Goal: Task Accomplishment & Management: Complete application form

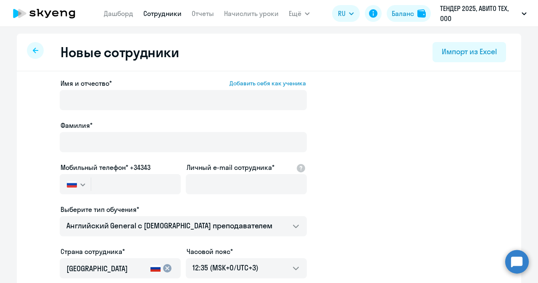
select select "english_adult_not_native_speaker"
select select "3"
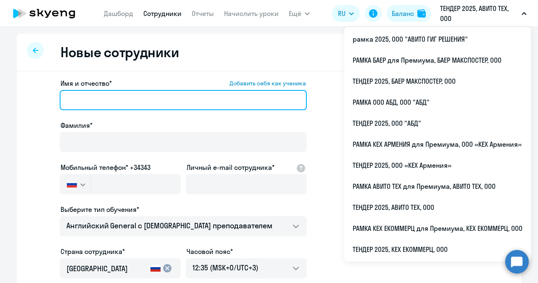
click at [134, 100] on input "Имя и отчество* Добавить себя как ученика" at bounding box center [183, 100] width 247 height 20
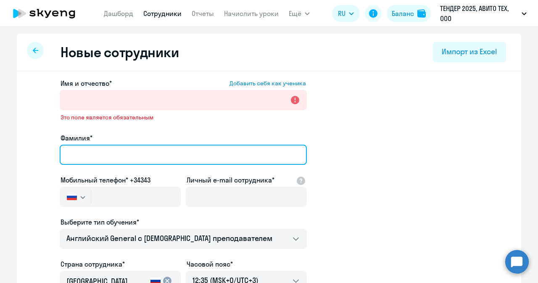
paste input "[PERSON_NAME]"
click at [83, 145] on input "Фамилия*" at bounding box center [183, 155] width 247 height 20
click at [75, 154] on input "[PERSON_NAME]" at bounding box center [183, 155] width 247 height 20
click at [130, 155] on input "[PERSON_NAME]" at bounding box center [183, 155] width 247 height 20
type input "[PERSON_NAME]"
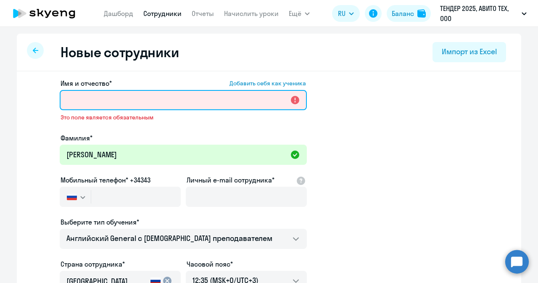
click at [155, 98] on input "Имя и отчество* Добавить себя как ученика" at bounding box center [183, 100] width 247 height 20
paste input "[PERSON_NAME]"
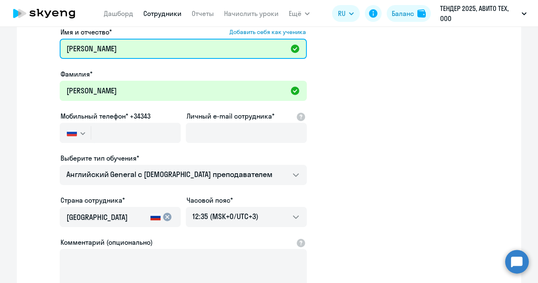
scroll to position [53, 0]
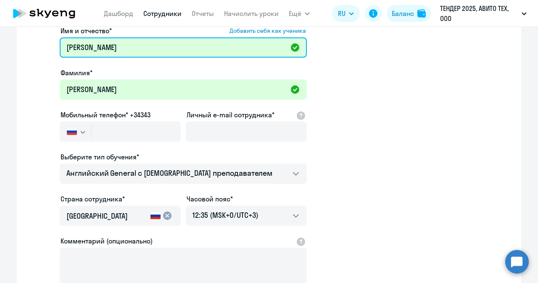
type input "[PERSON_NAME]"
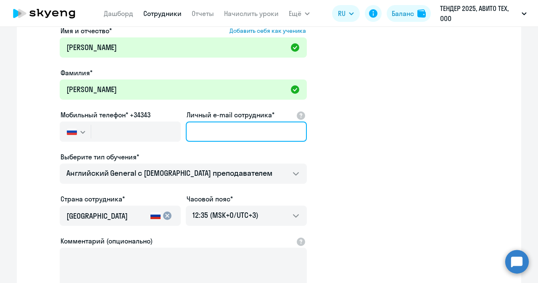
click at [197, 124] on input "Личный e-mail сотрудника*" at bounding box center [246, 132] width 121 height 20
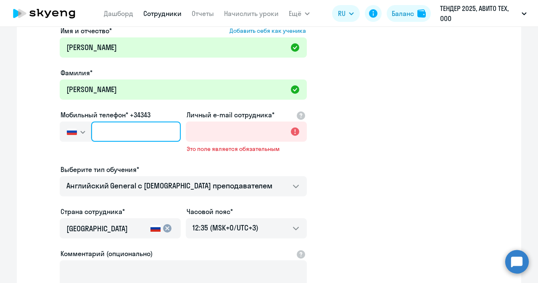
click at [147, 127] on input "text" at bounding box center [136, 132] width 90 height 20
paste input "[PHONE_NUMBER]"
type input "[PHONE_NUMBER]"
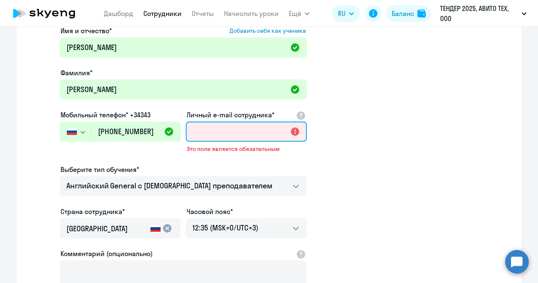
click at [206, 125] on input "Личный e-mail сотрудника*" at bounding box center [246, 132] width 121 height 20
paste input "[EMAIL_ADDRESS][DOMAIN_NAME]"
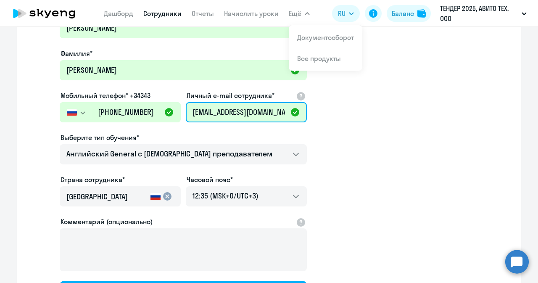
scroll to position [81, 0]
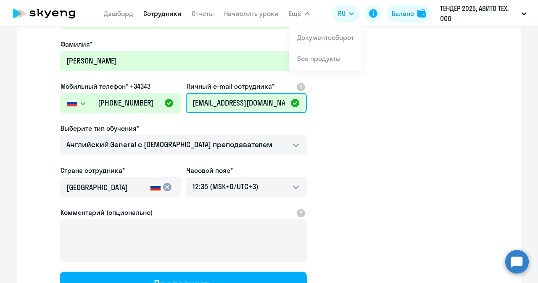
type input "[EMAIL_ADDRESS][DOMAIN_NAME]"
click at [354, 156] on app-new-student-form "Имя и отчество* Добавить себя как ученика [PERSON_NAME]* [PERSON_NAME] телефон*…" at bounding box center [269, 147] width 478 height 300
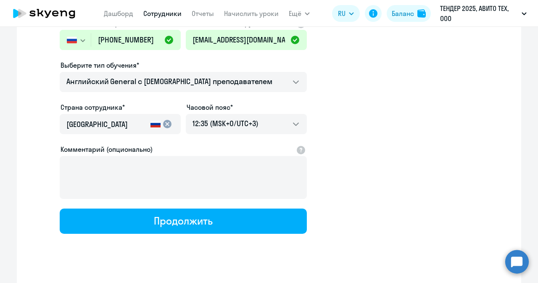
scroll to position [157, 0]
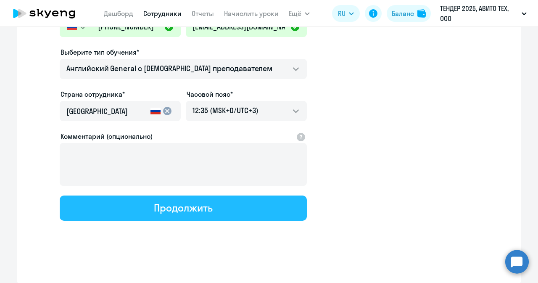
click at [246, 214] on button "Продолжить" at bounding box center [183, 208] width 247 height 25
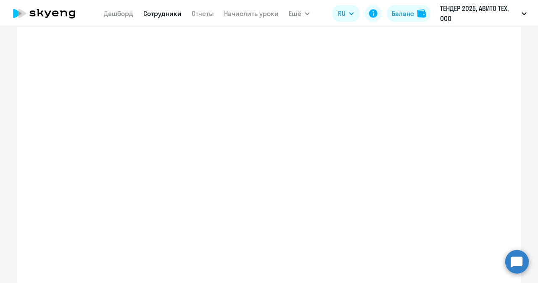
select select "english_adult_not_native_speaker"
select select "3"
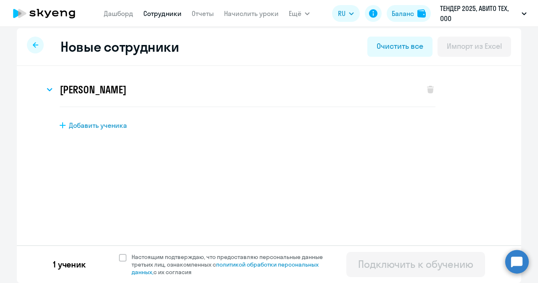
scroll to position [0, 0]
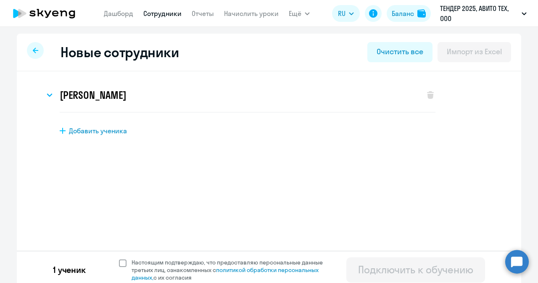
click at [119, 263] on span at bounding box center [123, 263] width 8 height 8
click at [119, 259] on input "Настоящим подтверждаю, что предоставляю персональные данные третьих лиц, ознако…" at bounding box center [119, 258] width 0 height 0
checkbox input "true"
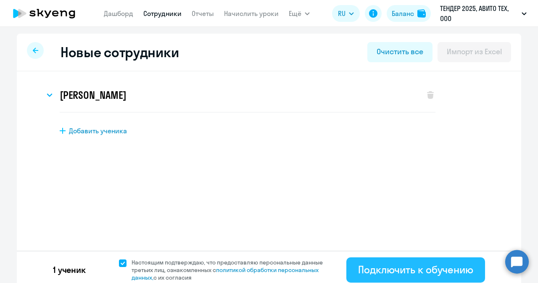
click at [403, 275] on div "Подключить к обучению" at bounding box center [415, 269] width 115 height 13
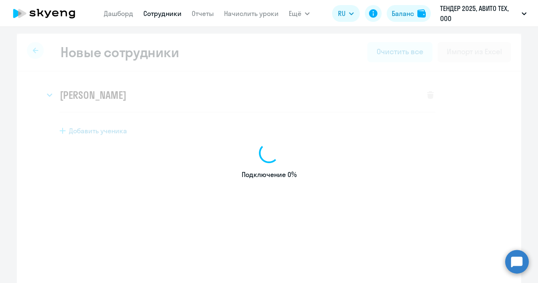
select select "english_adult_not_native_speaker"
select select "3"
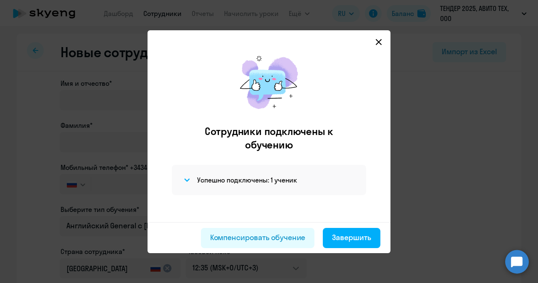
click at [377, 44] on icon at bounding box center [379, 42] width 7 height 7
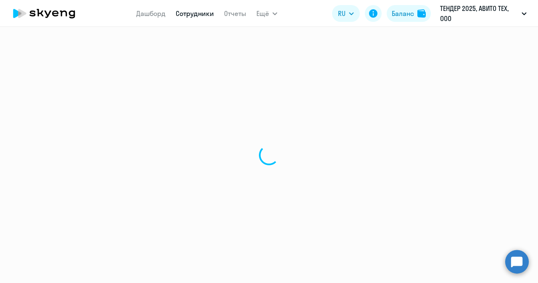
select select "30"
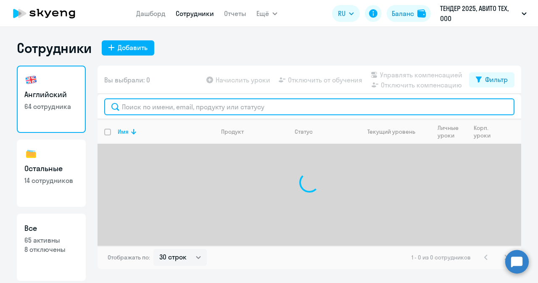
click at [152, 111] on input "text" at bounding box center [309, 106] width 410 height 17
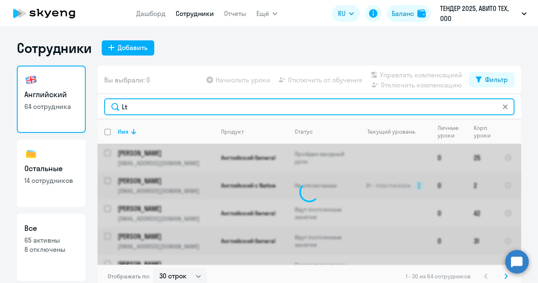
type input "L"
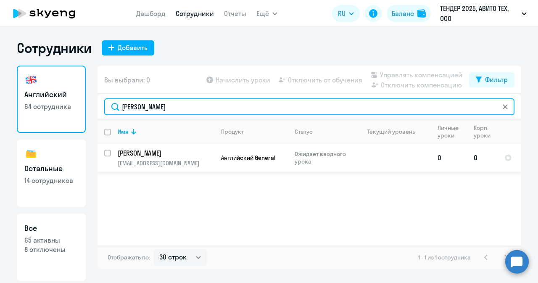
type input "[PERSON_NAME]"
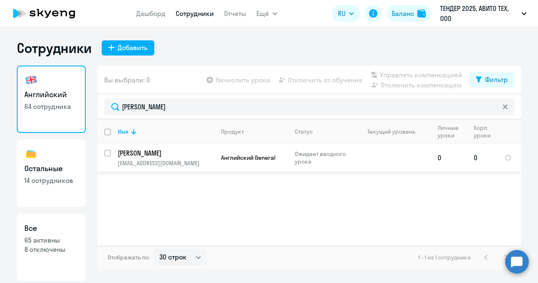
click at [111, 155] on input "select row 42397719" at bounding box center [112, 158] width 17 height 17
checkbox input "true"
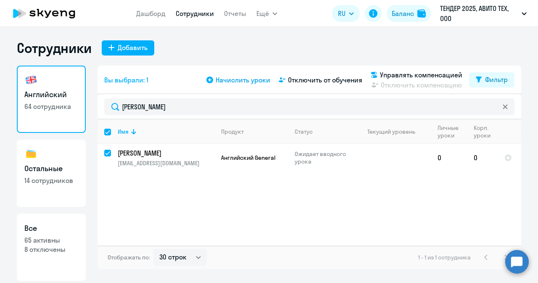
click at [239, 80] on span "Начислить уроки" at bounding box center [243, 80] width 55 height 10
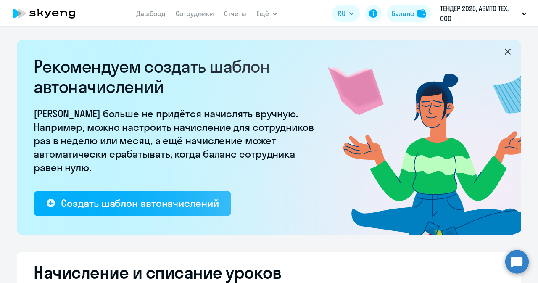
select select "10"
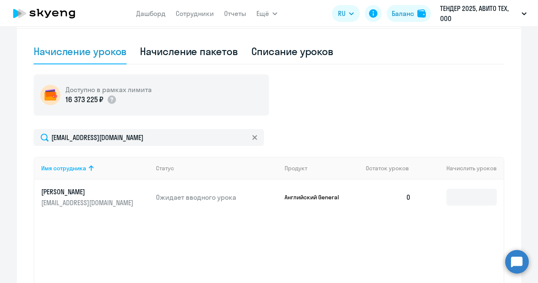
scroll to position [266, 0]
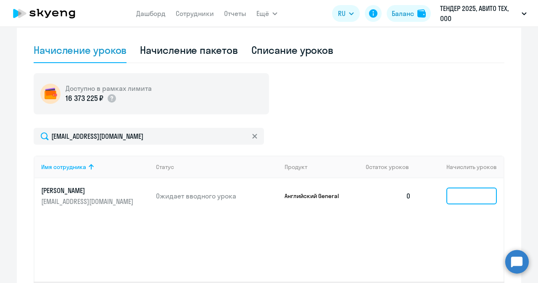
click at [478, 196] on input at bounding box center [472, 196] width 50 height 17
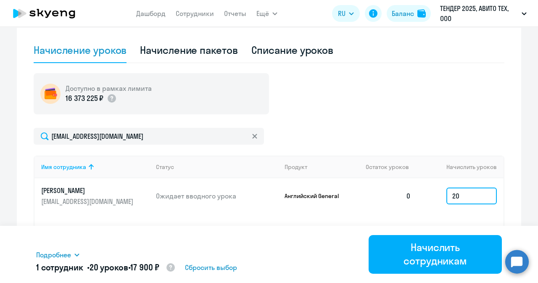
type input "20"
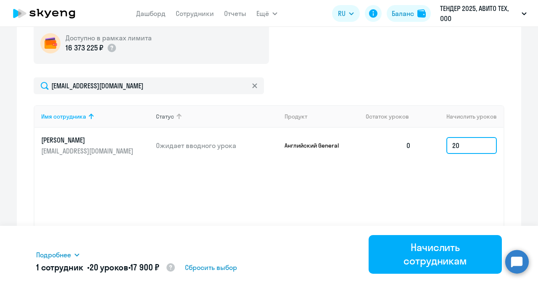
scroll to position [335, 0]
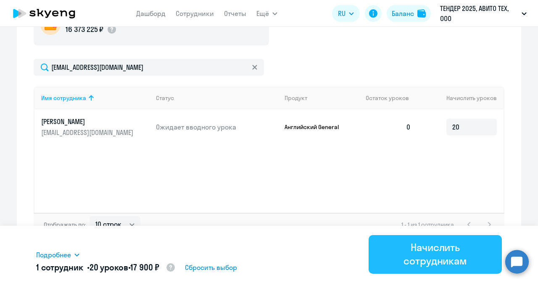
click at [394, 261] on div "Начислить сотрудникам" at bounding box center [436, 254] width 110 height 27
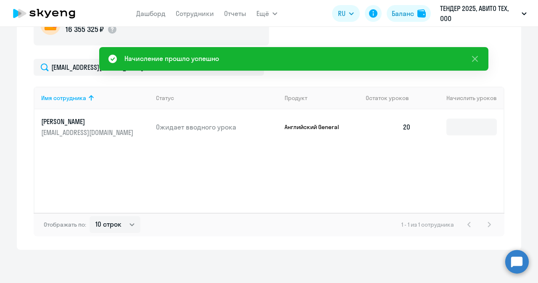
click at [518, 263] on circle at bounding box center [517, 262] width 24 height 24
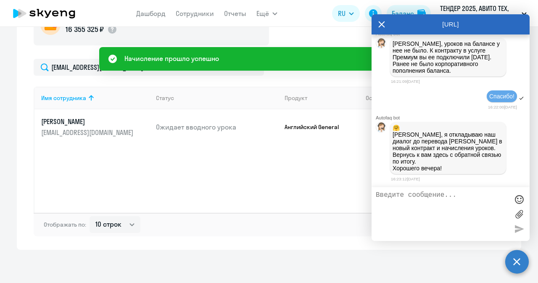
scroll to position [21002, 0]
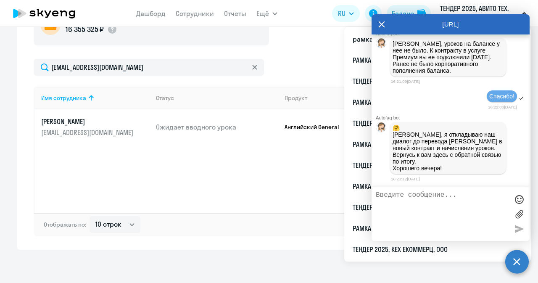
click at [406, 203] on textarea at bounding box center [442, 213] width 133 height 45
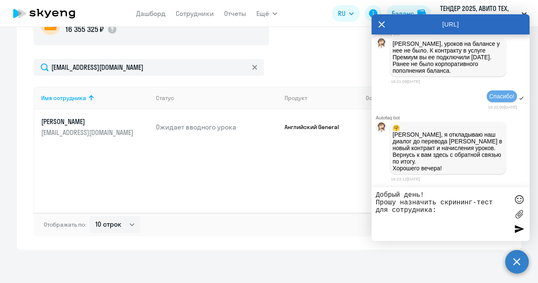
paste textarea "[PERSON_NAME]"
click at [402, 223] on textarea "Добрый день! Прошу назначить скрининг-тест для сотрудника: [PERSON_NAME]" at bounding box center [442, 213] width 133 height 45
click at [476, 217] on textarea "Добрый день! Прошу назначить скрининг-тест для сотрудника: [PERSON_NAME]" at bounding box center [442, 213] width 133 height 45
paste textarea "[EMAIL_ADDRESS][DOMAIN_NAME]"
paste textarea "79965929659"
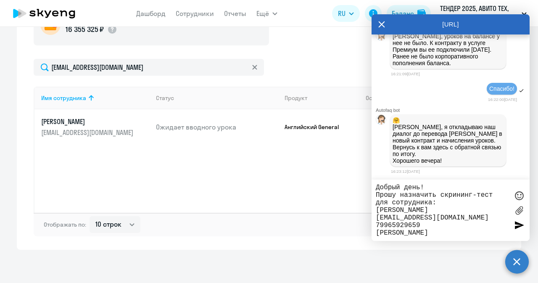
type textarea "Добрый день! Прошу назначить скрининг-тест для сотрудника: [PERSON_NAME] [EMAIL…"
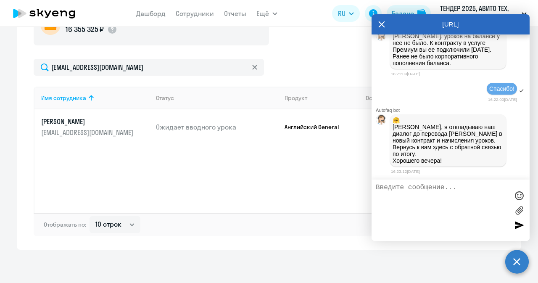
scroll to position [21068, 0]
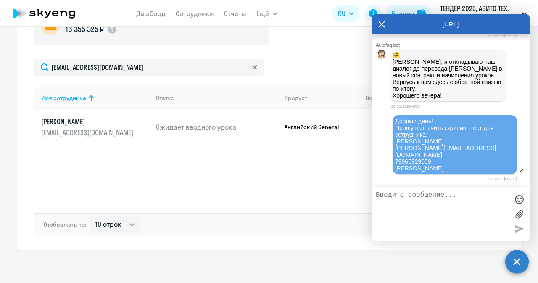
click at [383, 25] on icon at bounding box center [381, 24] width 7 height 20
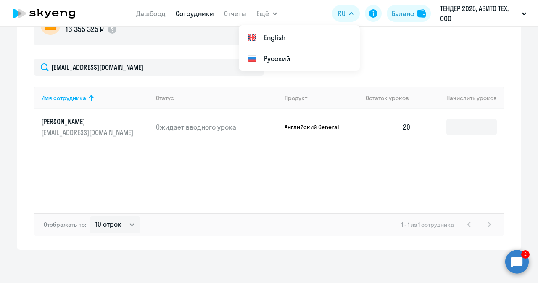
click at [194, 11] on link "Сотрудники" at bounding box center [195, 13] width 38 height 8
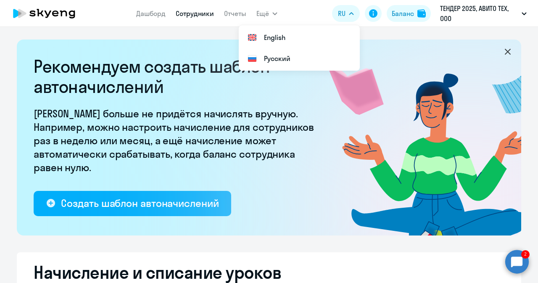
select select "30"
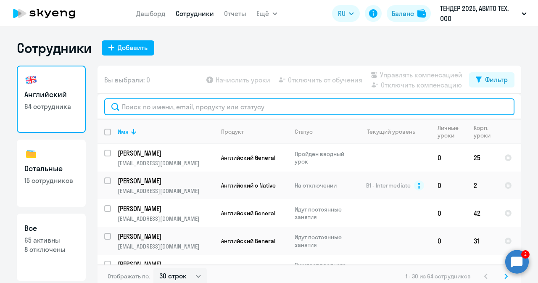
click at [265, 107] on input "text" at bounding box center [309, 106] width 410 height 17
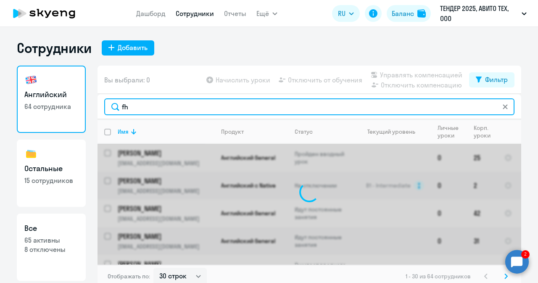
type input "f"
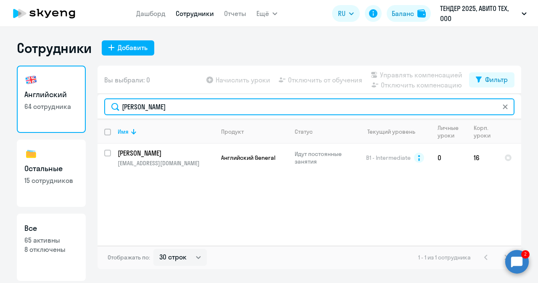
type input "[PERSON_NAME]"
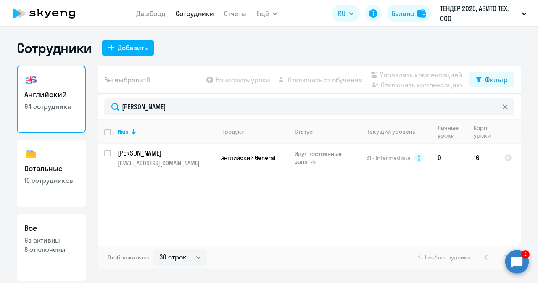
click at [516, 256] on circle at bounding box center [517, 262] width 24 height 24
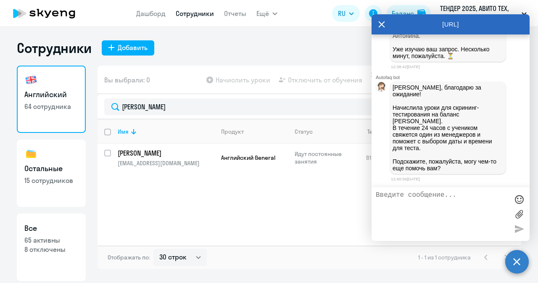
scroll to position [21235, 0]
click at [383, 28] on icon at bounding box center [381, 24] width 7 height 20
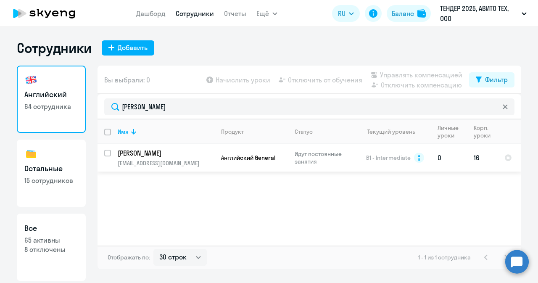
click at [183, 157] on p "[PERSON_NAME]" at bounding box center [165, 152] width 95 height 9
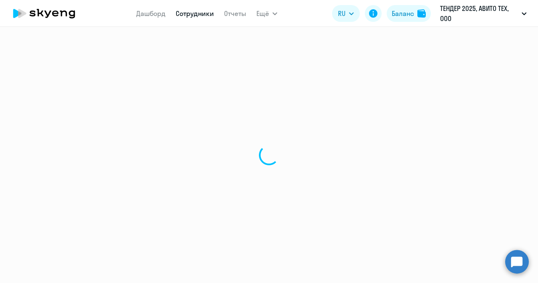
select select "english"
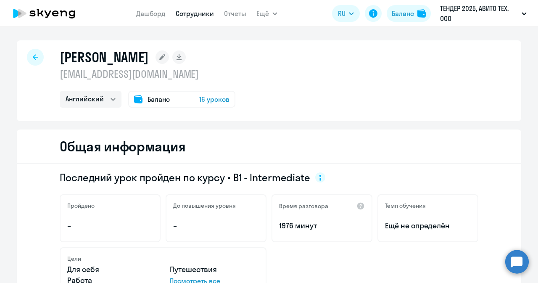
click at [215, 98] on span "16 уроков" at bounding box center [214, 99] width 30 height 10
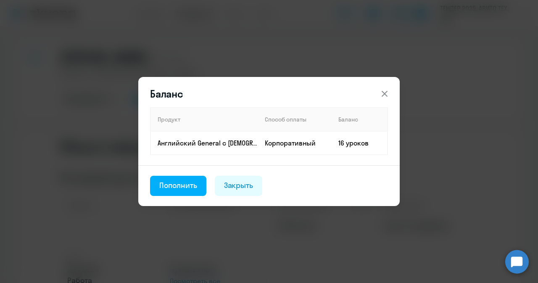
click at [386, 85] on button at bounding box center [384, 93] width 17 height 17
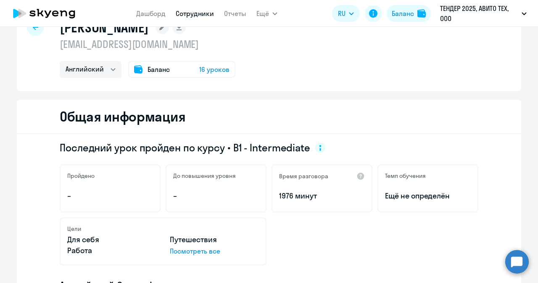
scroll to position [15, 0]
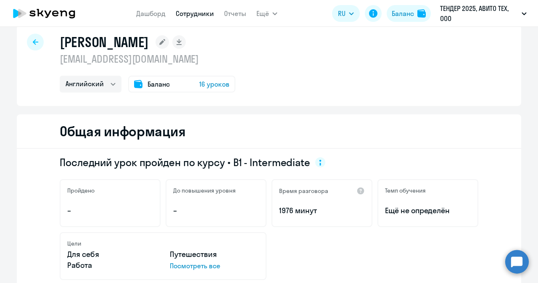
click at [150, 83] on span "Баланс" at bounding box center [159, 84] width 22 height 10
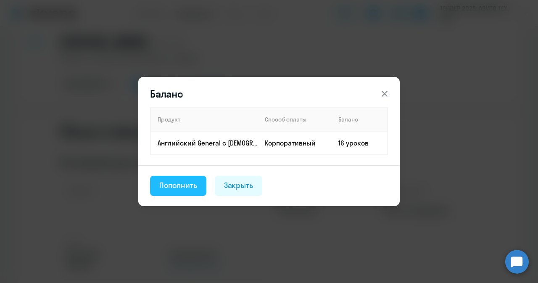
click at [186, 181] on div "Пополнить" at bounding box center [178, 185] width 38 height 11
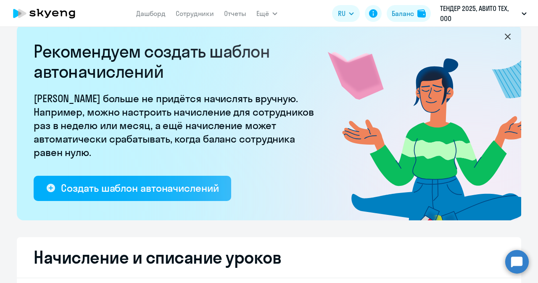
select select "10"
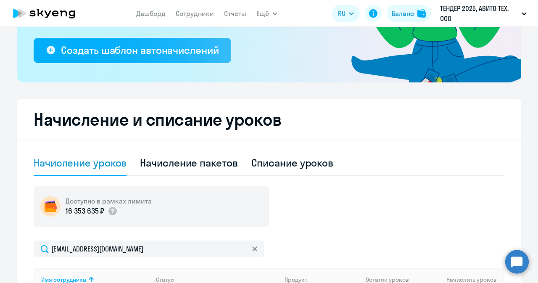
scroll to position [153, 0]
click at [184, 13] on link "Сотрудники" at bounding box center [195, 13] width 38 height 8
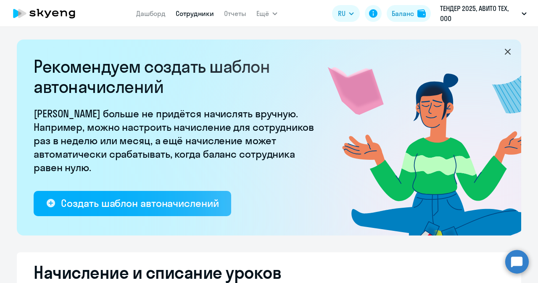
select select "30"
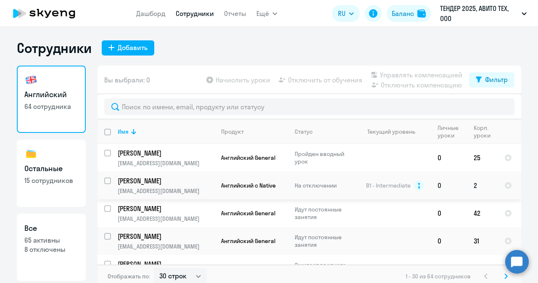
click at [194, 183] on p "[PERSON_NAME]" at bounding box center [165, 180] width 95 height 9
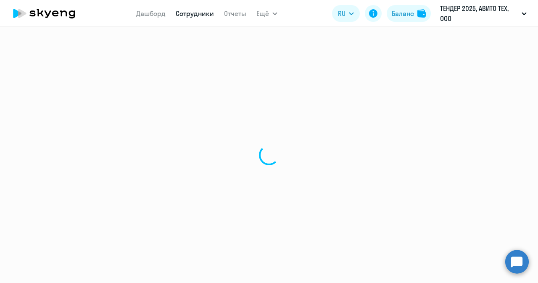
select select "english"
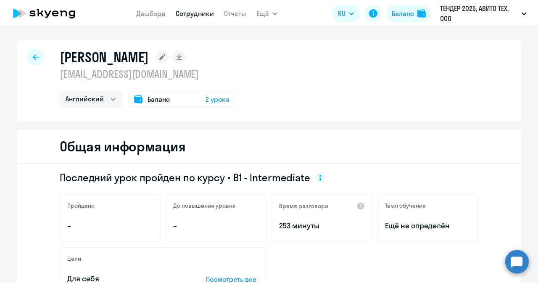
click at [206, 100] on span "2 урока" at bounding box center [218, 99] width 24 height 10
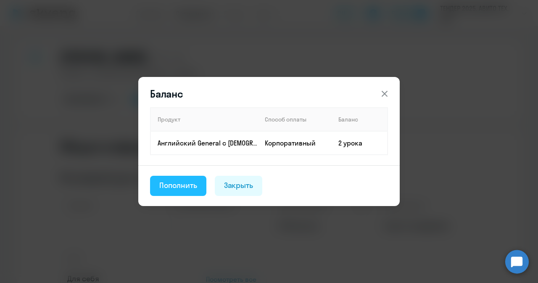
click at [182, 186] on div "Пополнить" at bounding box center [178, 185] width 38 height 11
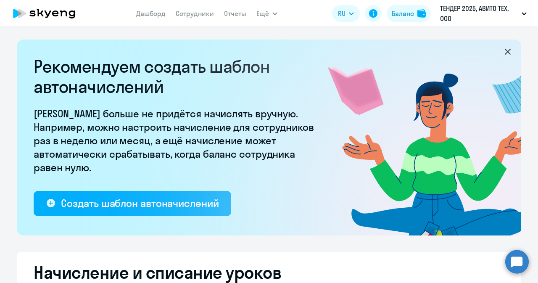
select select "10"
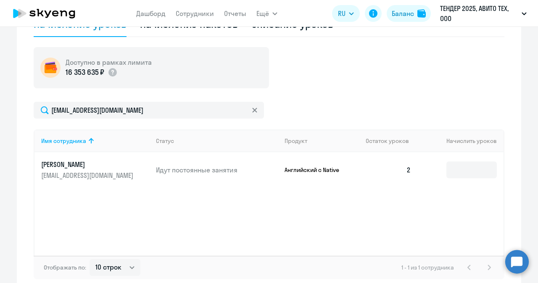
scroll to position [292, 0]
click at [460, 174] on input at bounding box center [472, 169] width 50 height 17
type input "1"
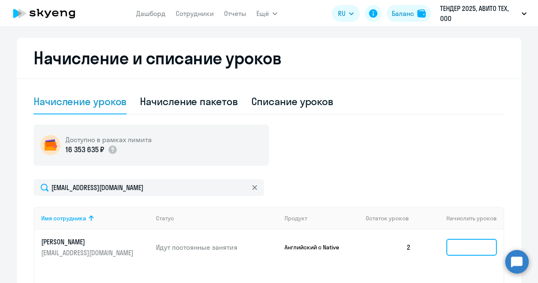
scroll to position [211, 0]
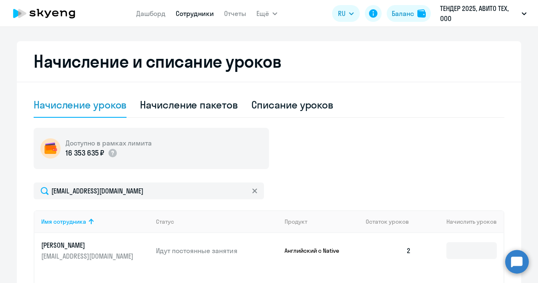
click at [186, 14] on link "Сотрудники" at bounding box center [195, 13] width 38 height 8
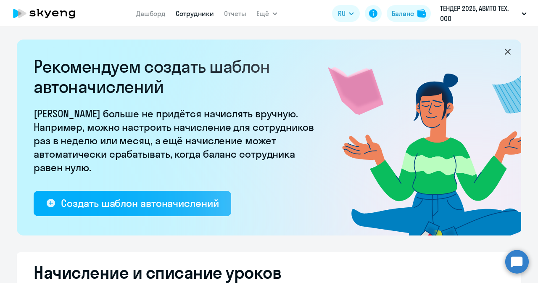
select select "30"
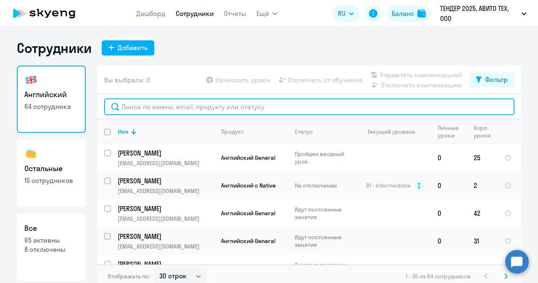
click at [197, 106] on input "text" at bounding box center [309, 106] width 410 height 17
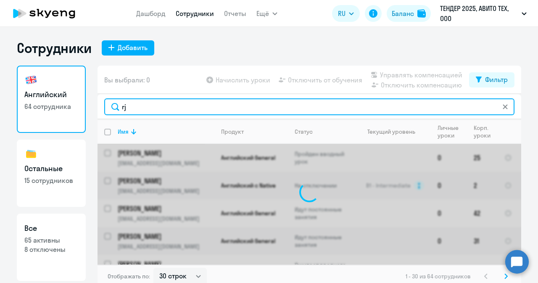
type input "r"
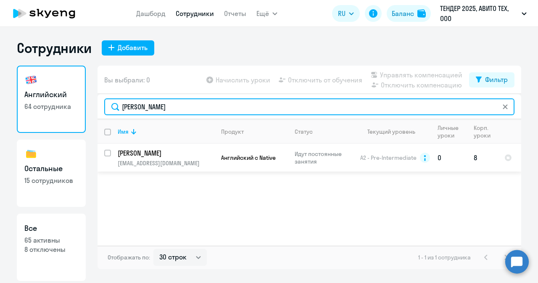
type input "[PERSON_NAME]"
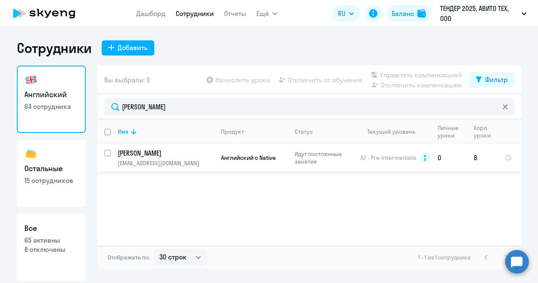
click at [204, 164] on p "[EMAIL_ADDRESS][DOMAIN_NAME]" at bounding box center [166, 163] width 96 height 8
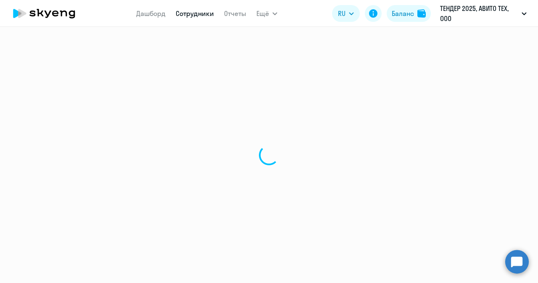
select select "english"
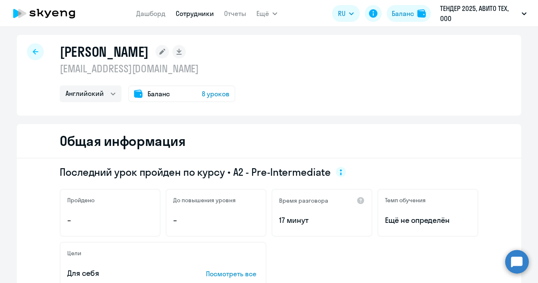
scroll to position [5, 0]
click at [218, 95] on span "8 уроков" at bounding box center [216, 94] width 28 height 10
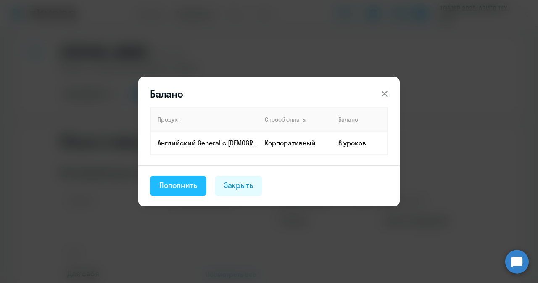
click at [175, 189] on div "Пополнить" at bounding box center [178, 185] width 38 height 11
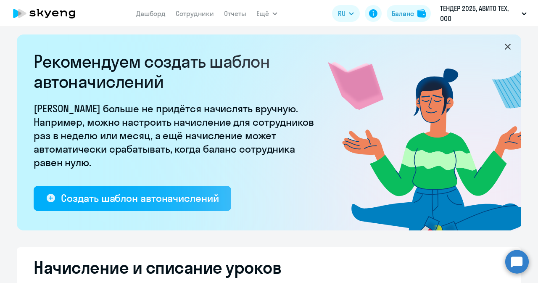
select select "10"
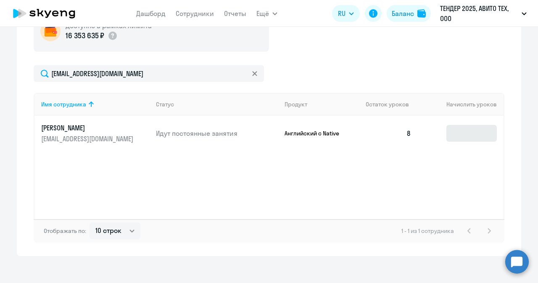
scroll to position [335, 0]
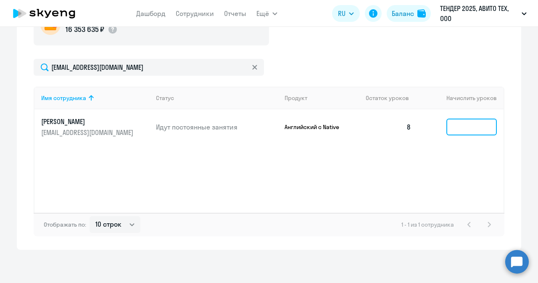
click at [475, 128] on input at bounding box center [472, 127] width 50 height 17
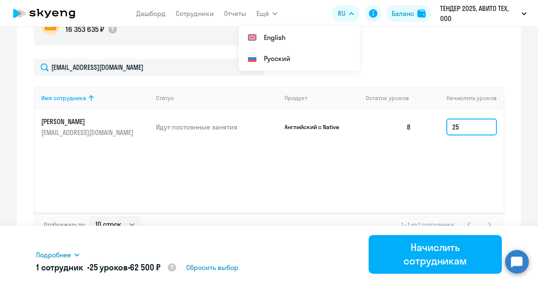
type input "25"
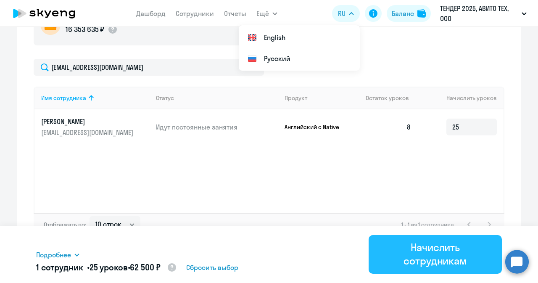
click at [402, 252] on div "Начислить сотрудникам" at bounding box center [436, 254] width 110 height 27
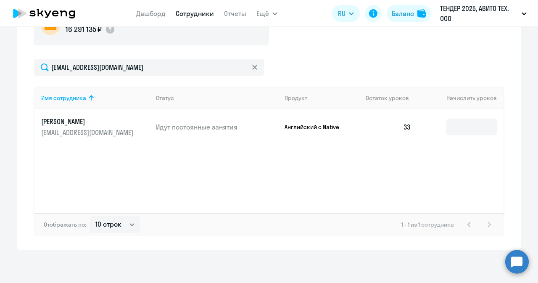
click at [184, 10] on nav "Дашборд Сотрудники Отчеты" at bounding box center [191, 13] width 110 height 17
click at [184, 10] on link "Сотрудники" at bounding box center [195, 13] width 38 height 8
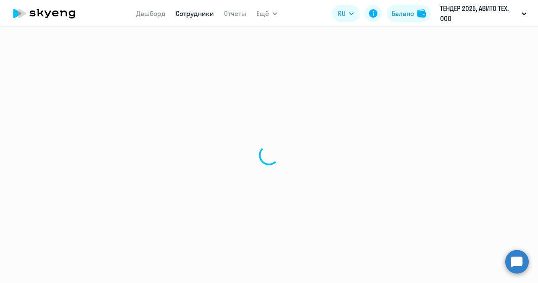
select select "30"
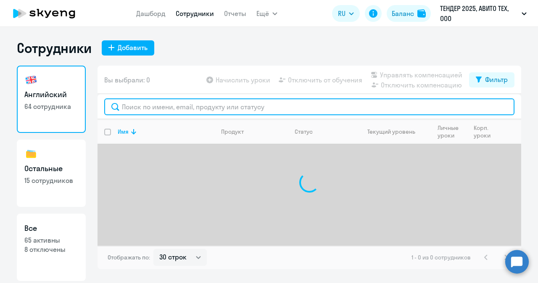
click at [152, 101] on input "text" at bounding box center [309, 106] width 410 height 17
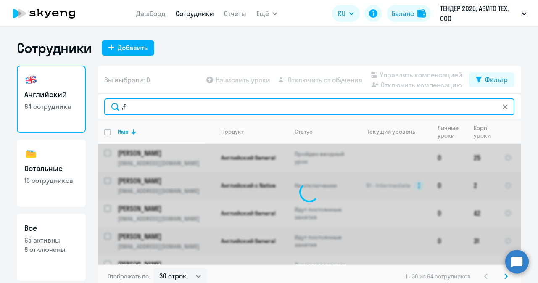
type input ","
type input "[PERSON_NAME]"
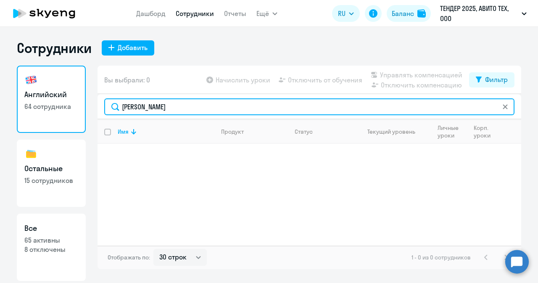
click at [183, 104] on input "[PERSON_NAME]" at bounding box center [309, 106] width 410 height 17
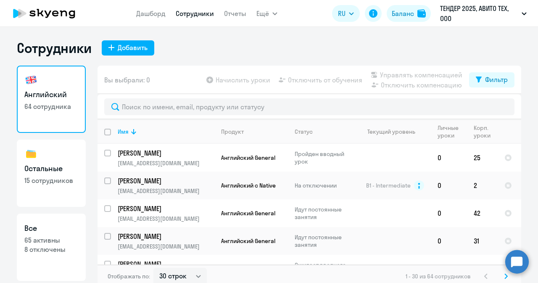
click at [205, 14] on link "Сотрудники" at bounding box center [195, 13] width 38 height 8
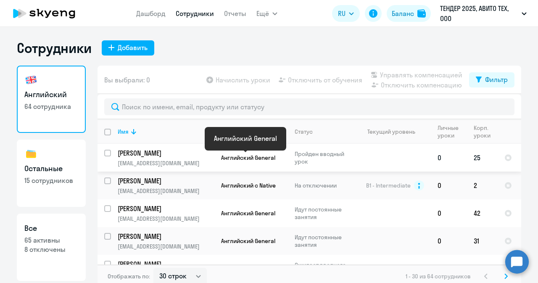
click at [235, 160] on span "Английский General" at bounding box center [248, 158] width 54 height 8
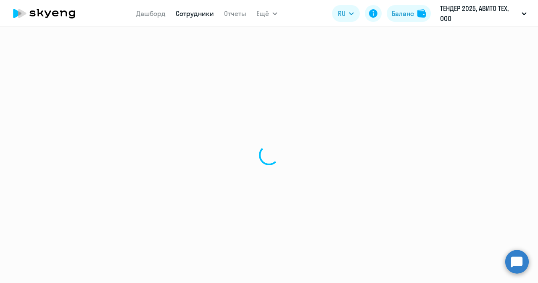
select select "english"
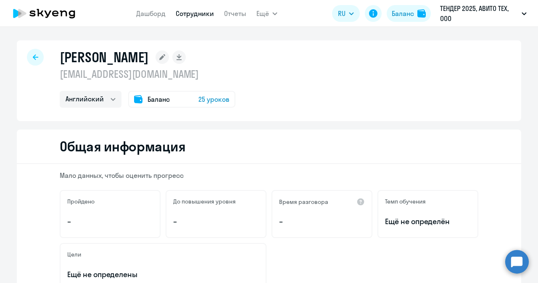
click at [204, 96] on span "25 уроков" at bounding box center [213, 99] width 31 height 10
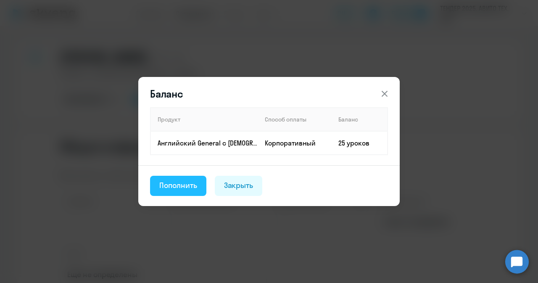
click at [188, 192] on button "Пополнить" at bounding box center [178, 186] width 56 height 20
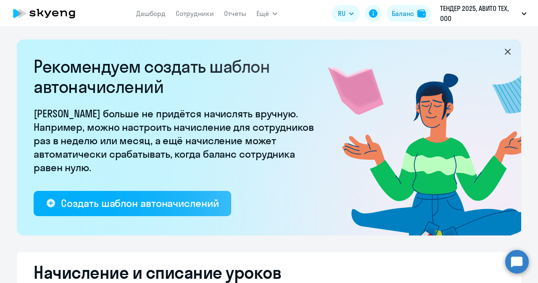
select select "10"
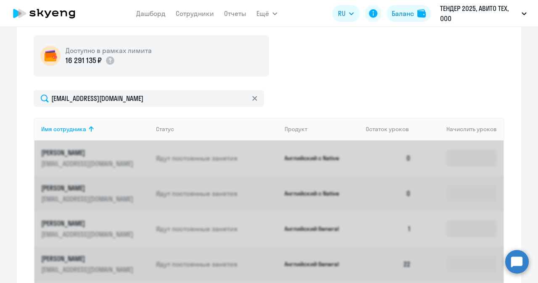
scroll to position [335, 0]
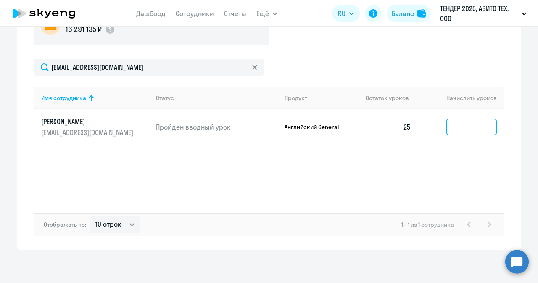
click at [458, 122] on input at bounding box center [472, 127] width 50 height 17
type input "1"
click at [183, 12] on link "Сотрудники" at bounding box center [195, 13] width 38 height 8
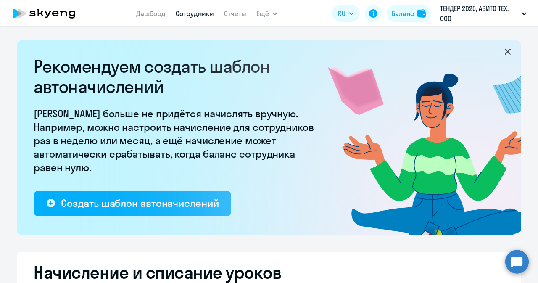
select select "30"
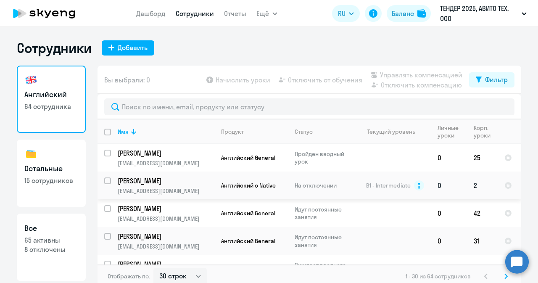
click at [265, 190] on td "Английский с Native" at bounding box center [251, 186] width 74 height 28
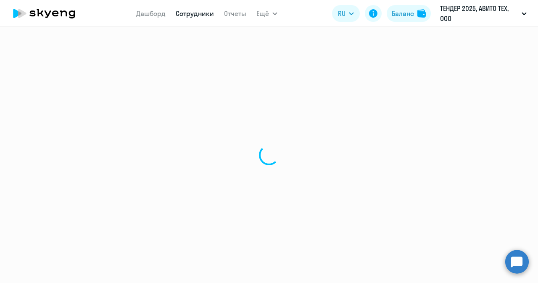
select select "english"
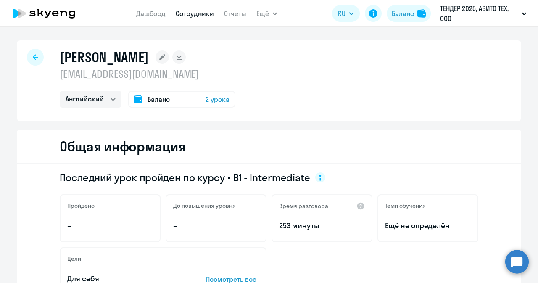
click at [214, 98] on span "2 урока" at bounding box center [218, 99] width 24 height 10
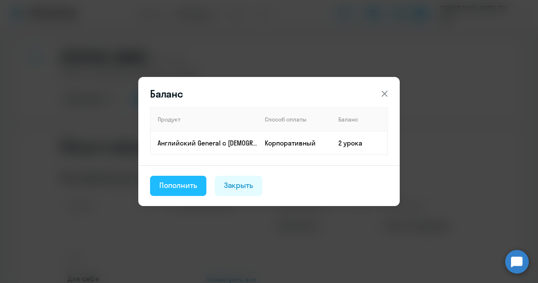
click at [198, 177] on button "Пополнить" at bounding box center [178, 186] width 56 height 20
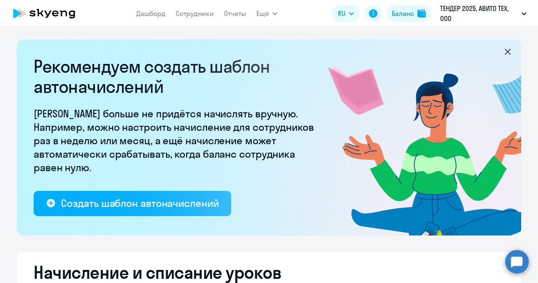
select select "10"
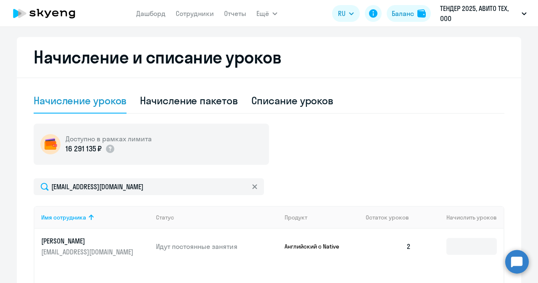
scroll to position [217, 0]
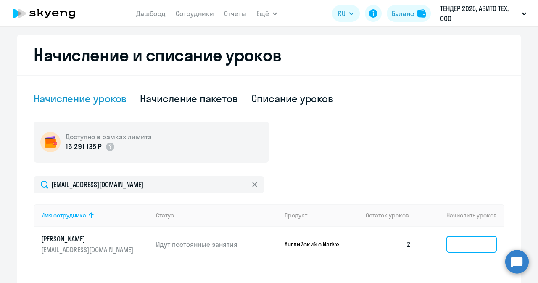
click at [452, 239] on input at bounding box center [472, 244] width 50 height 17
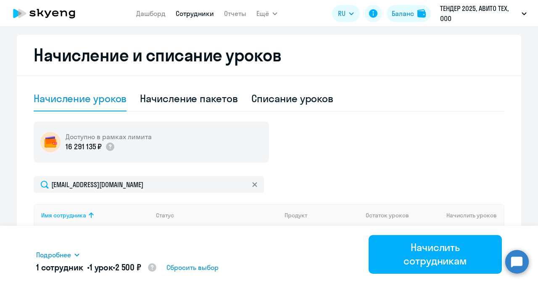
type input "1"
click at [189, 16] on link "Сотрудники" at bounding box center [195, 13] width 38 height 8
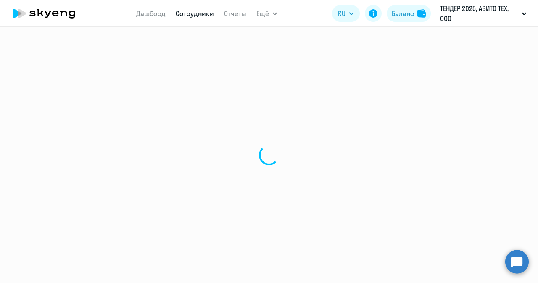
select select "30"
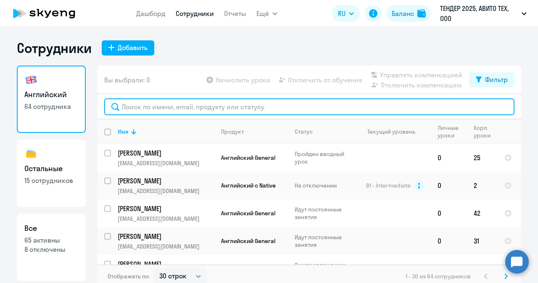
click at [176, 105] on input "text" at bounding box center [309, 106] width 410 height 17
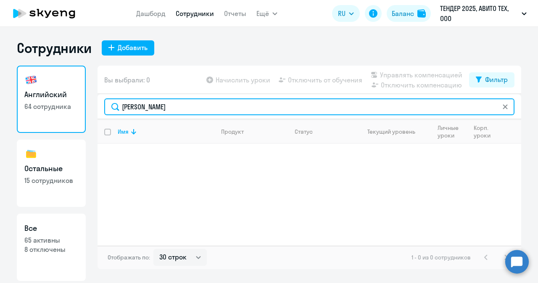
click at [166, 103] on input "[PERSON_NAME]" at bounding box center [309, 106] width 410 height 17
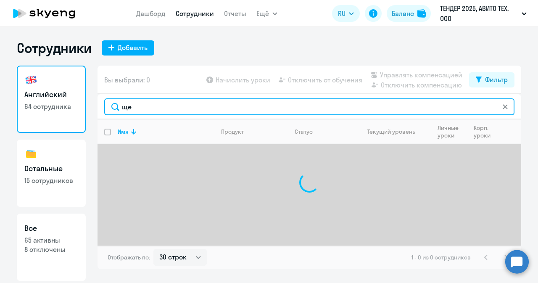
type input "щ"
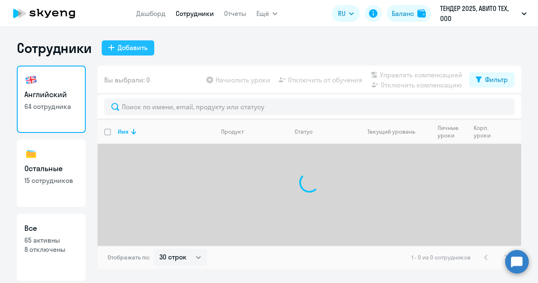
click at [135, 43] on div "Добавить" at bounding box center [133, 47] width 30 height 10
select select "english_adult_not_native_speaker"
select select "3"
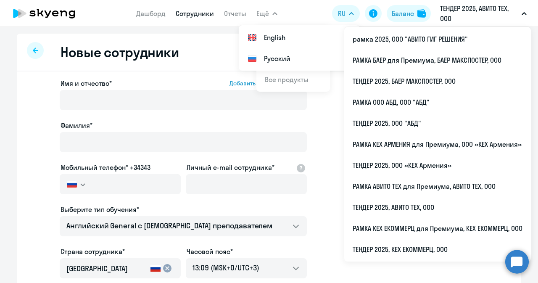
click at [455, 11] on p "ТЕНДЕР 2025, АВИТО ТЕХ, ООО" at bounding box center [479, 13] width 78 height 20
click at [459, 8] on p "ТЕНДЕР 2025, АВИТО ТЕХ, ООО" at bounding box center [479, 13] width 78 height 20
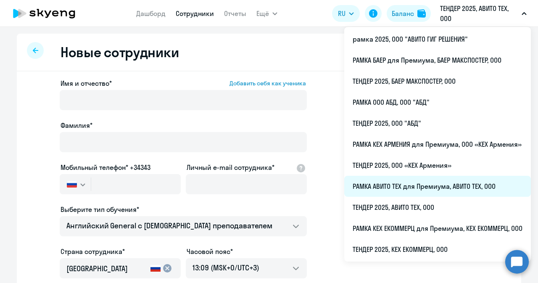
click at [406, 187] on li "РАМКА АВИТО ТЕХ для Премиума, АВИТО ТЕХ, ООО" at bounding box center [437, 186] width 187 height 21
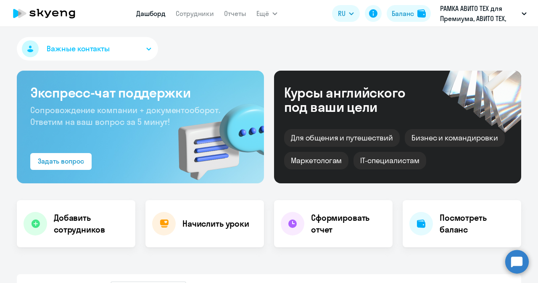
select select "30"
click at [202, 13] on link "Сотрудники" at bounding box center [195, 13] width 38 height 8
select select "30"
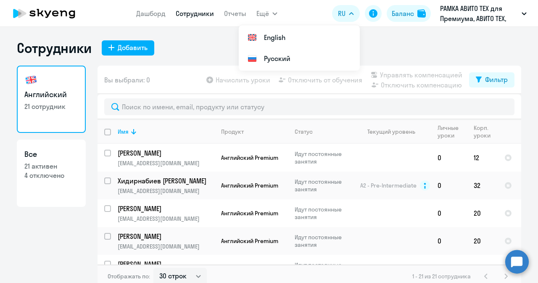
click at [228, 51] on div "Сотрудники Добавить" at bounding box center [269, 48] width 505 height 17
